Goal: Information Seeking & Learning: Learn about a topic

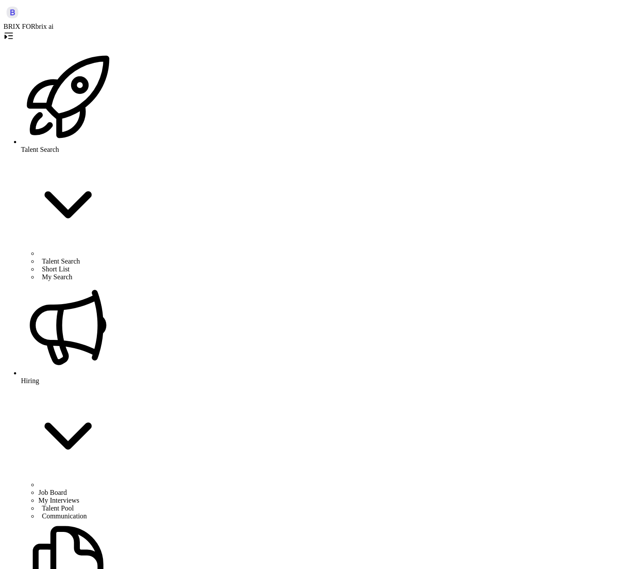
scroll to position [76, 0]
click at [14, 31] on icon at bounding box center [8, 36] width 10 height 10
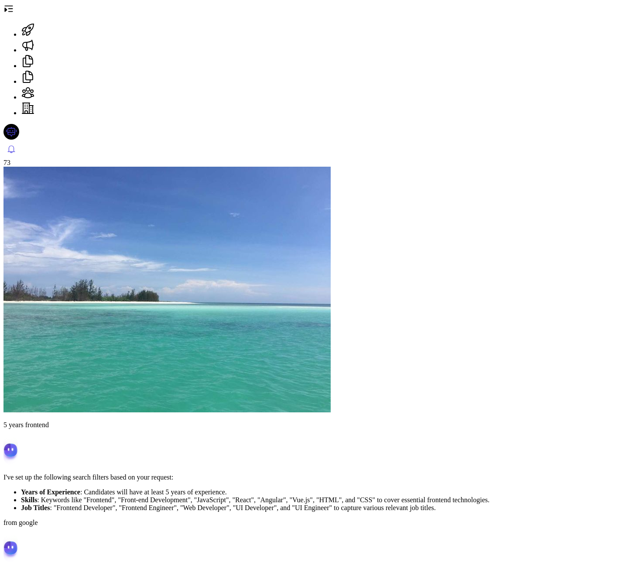
scroll to position [2294, 0]
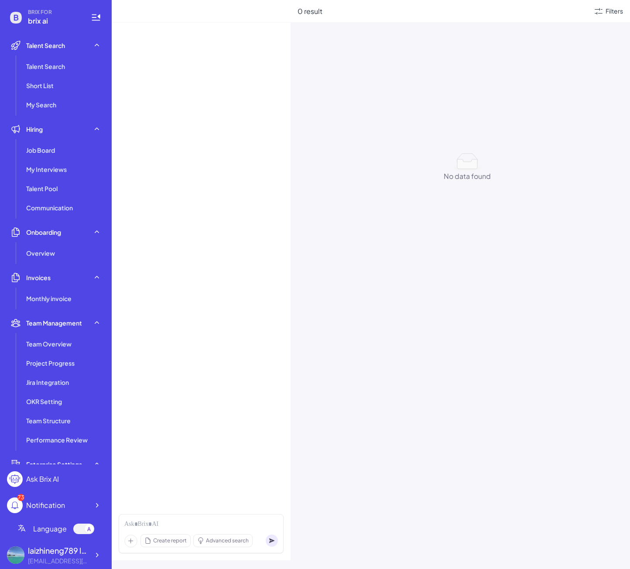
scroll to position [76, 0]
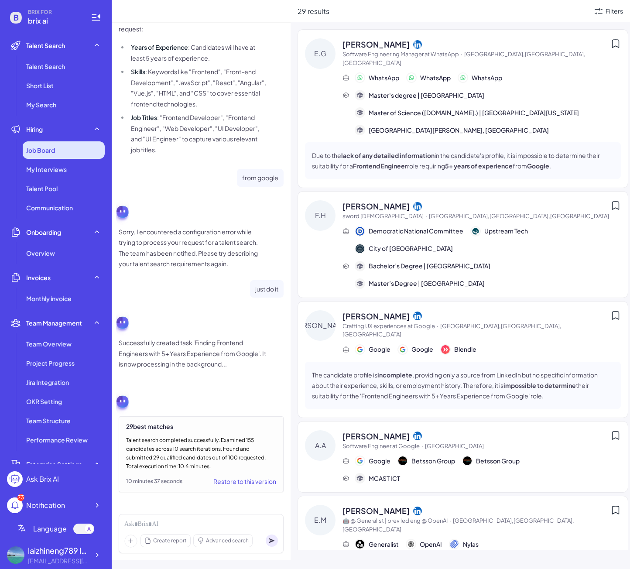
click at [59, 148] on div "Job Board" at bounding box center [64, 149] width 82 height 17
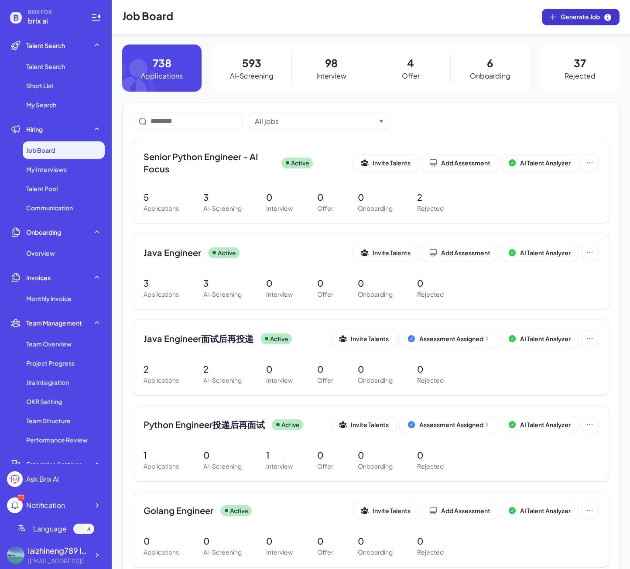
click at [552, 20] on icon at bounding box center [552, 17] width 9 height 9
